Goal: Information Seeking & Learning: Learn about a topic

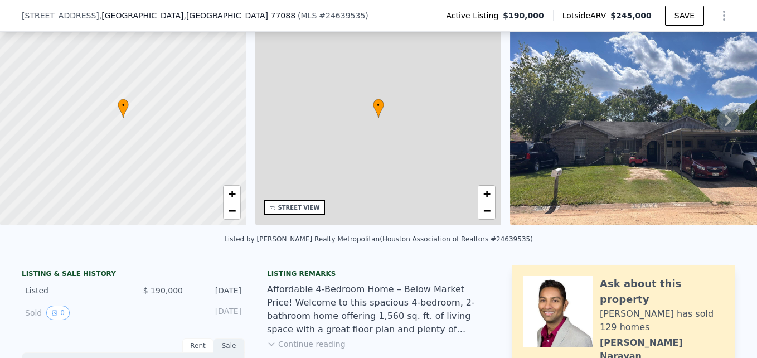
scroll to position [4, 0]
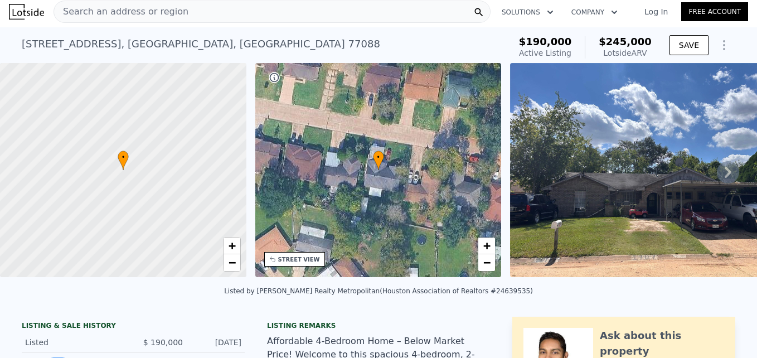
drag, startPoint x: 722, startPoint y: 171, endPoint x: 718, endPoint y: 175, distance: 5.9
click at [719, 170] on icon at bounding box center [727, 172] width 22 height 22
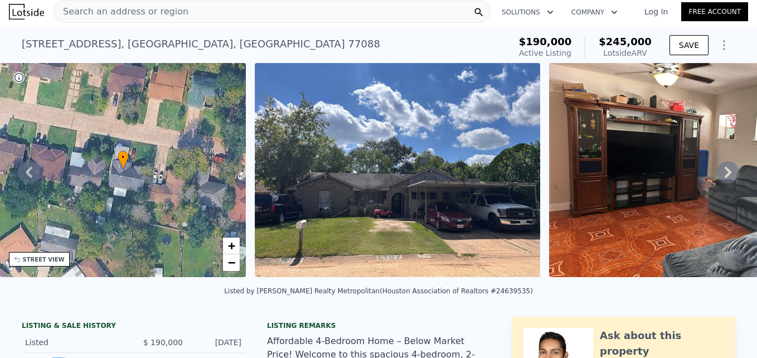
click at [716, 173] on icon at bounding box center [727, 172] width 22 height 22
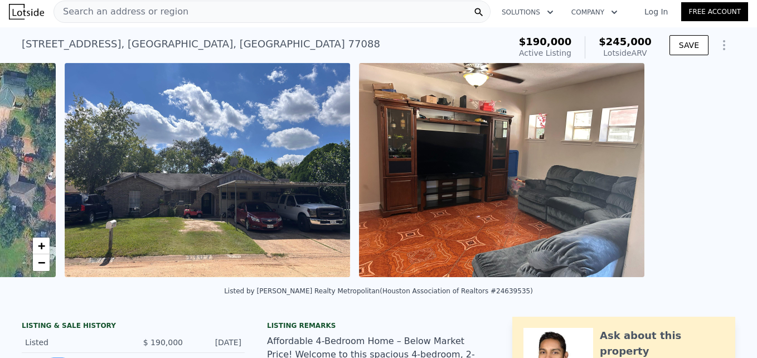
scroll to position [0, 510]
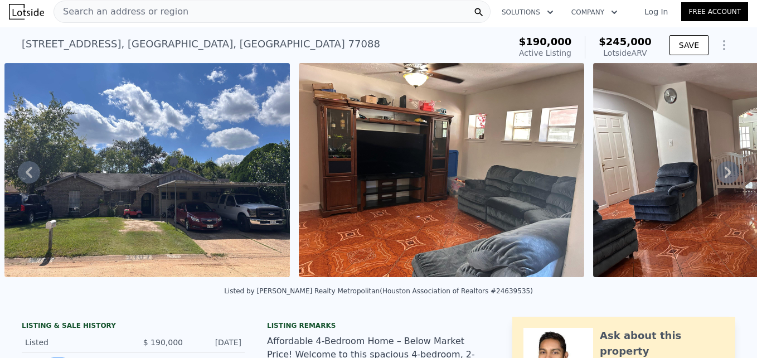
click at [716, 173] on icon at bounding box center [727, 172] width 22 height 22
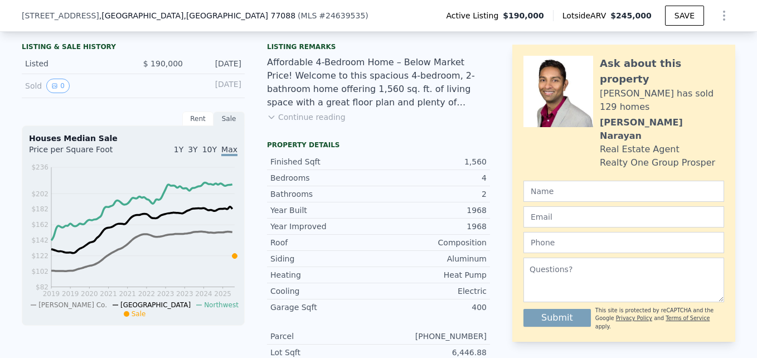
scroll to position [223, 0]
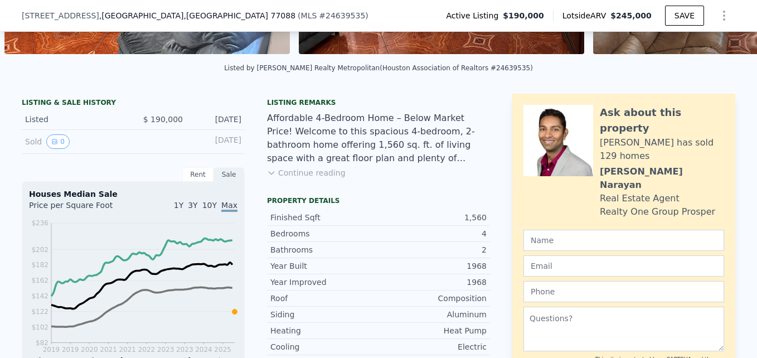
drag, startPoint x: 521, startPoint y: 86, endPoint x: 559, endPoint y: 45, distance: 56.0
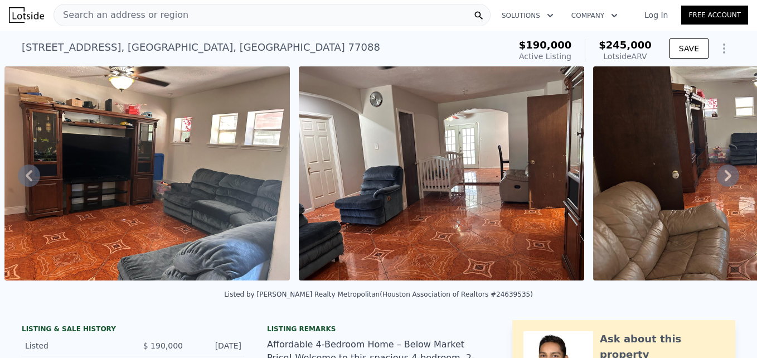
scroll to position [0, 0]
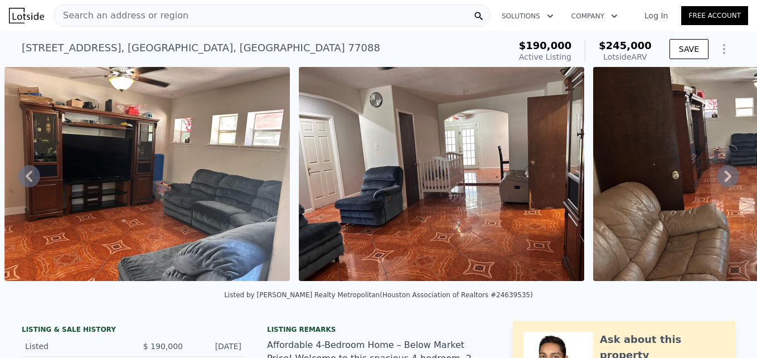
click at [206, 13] on div "Search an address or region" at bounding box center [271, 15] width 437 height 22
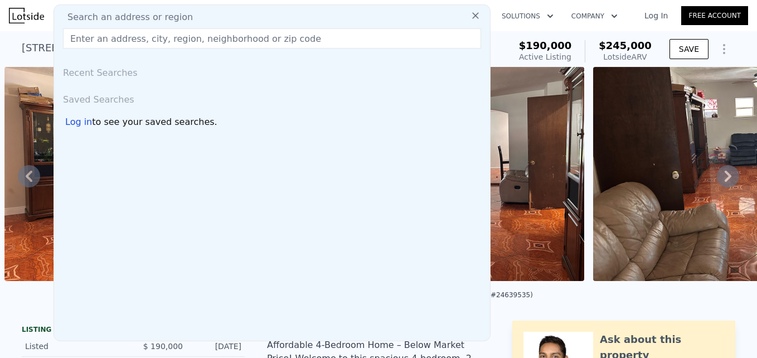
click at [199, 37] on input "text" at bounding box center [272, 38] width 418 height 20
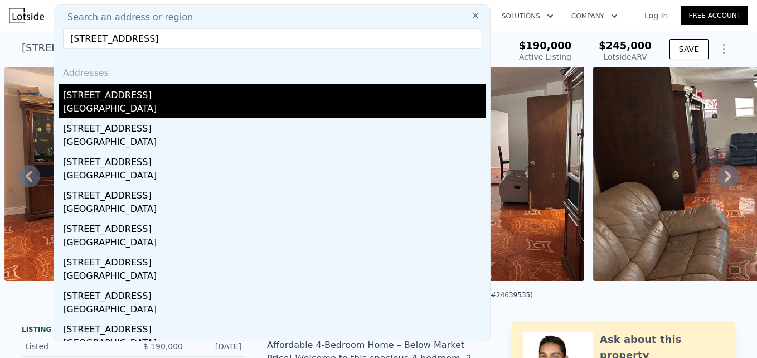
type input "[STREET_ADDRESS]"
click at [121, 96] on div "[STREET_ADDRESS]" at bounding box center [274, 93] width 422 height 18
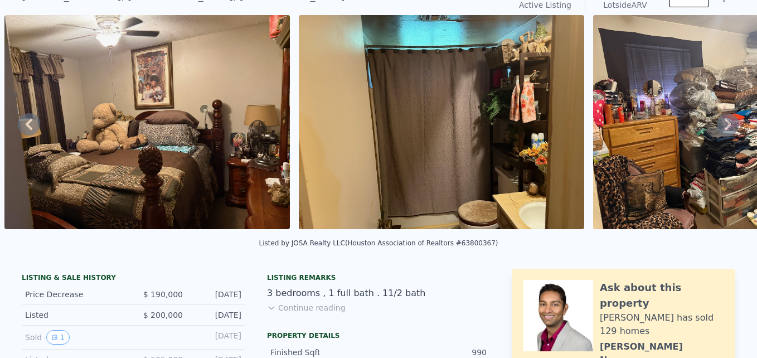
scroll to position [4, 0]
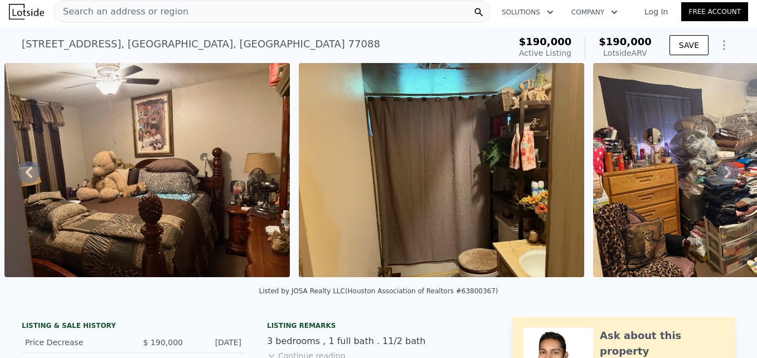
click at [373, 10] on div "Search an address or region" at bounding box center [271, 12] width 437 height 22
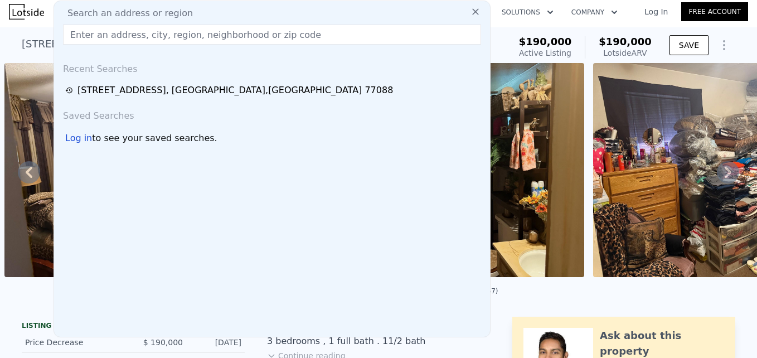
click at [363, 12] on div "Search an address or region" at bounding box center [271, 13] width 427 height 13
click at [279, 36] on input "text" at bounding box center [272, 35] width 418 height 20
paste input "[STREET_ADDRESS]"
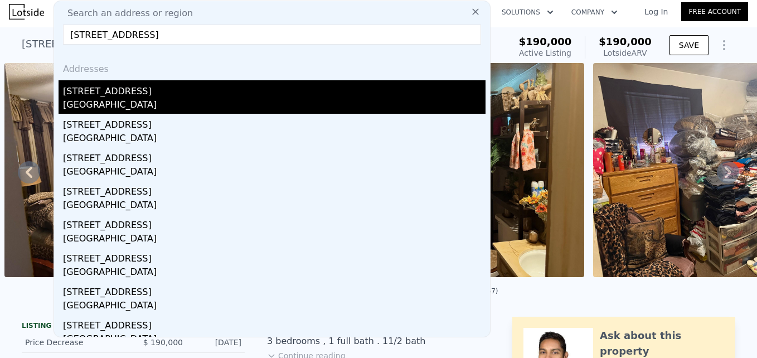
type input "[STREET_ADDRESS]"
click at [164, 92] on div "[STREET_ADDRESS]" at bounding box center [274, 89] width 422 height 18
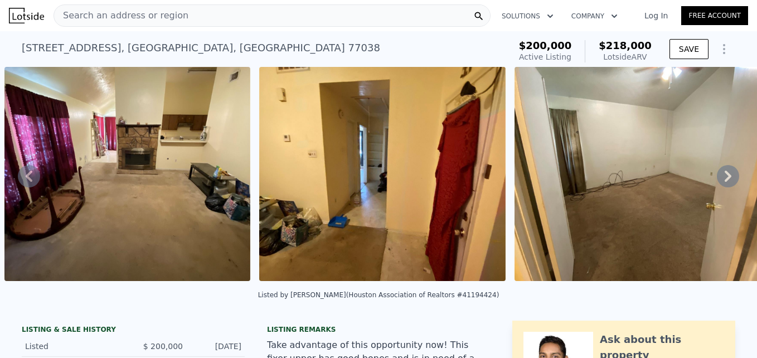
click at [352, 11] on div "Search an address or region" at bounding box center [271, 15] width 437 height 22
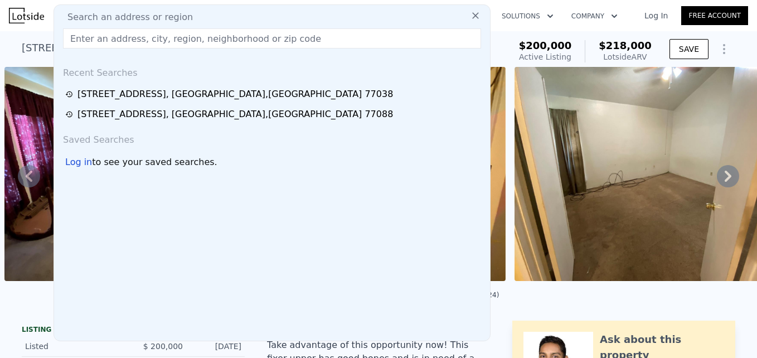
click at [324, 41] on input "text" at bounding box center [272, 38] width 418 height 20
click at [324, 38] on input "text" at bounding box center [272, 38] width 418 height 20
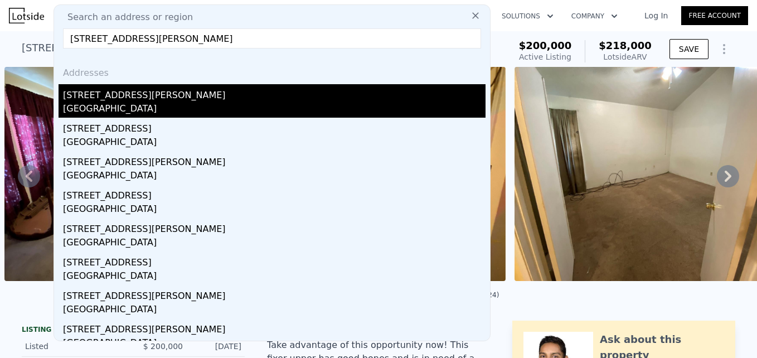
type input "[STREET_ADDRESS][PERSON_NAME]"
click at [206, 90] on div "[STREET_ADDRESS][PERSON_NAME]" at bounding box center [274, 93] width 422 height 18
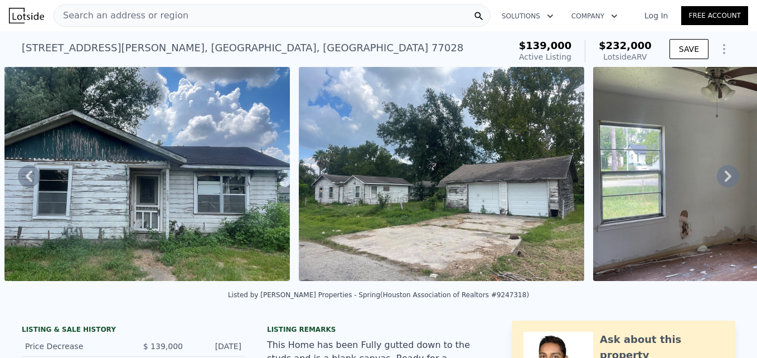
click at [328, 12] on div "Search an address or region" at bounding box center [271, 15] width 437 height 22
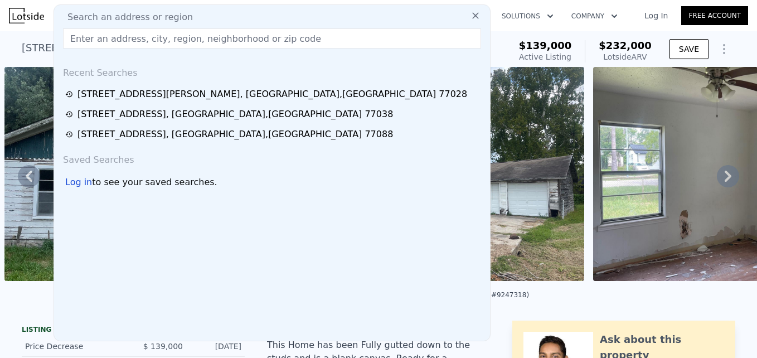
click at [301, 37] on input "text" at bounding box center [272, 38] width 418 height 20
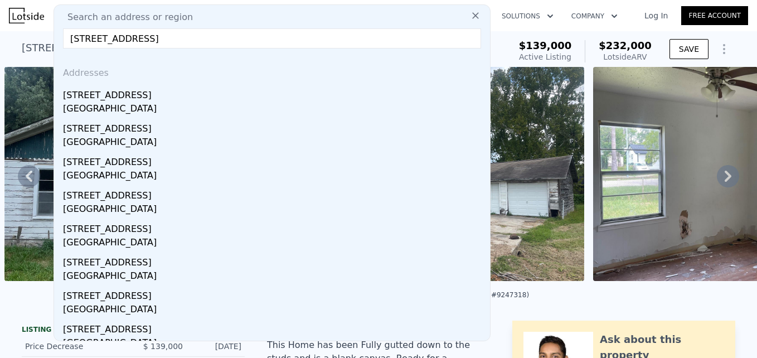
type input "[STREET_ADDRESS]"
click at [164, 91] on div "[STREET_ADDRESS]" at bounding box center [274, 93] width 422 height 18
